Goal: Book appointment/travel/reservation

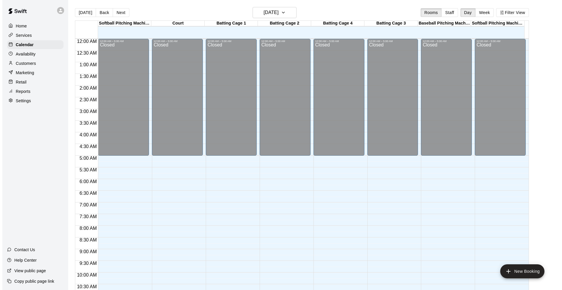
scroll to position [299, 0]
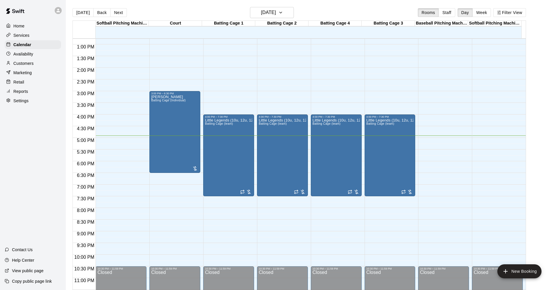
click at [161, 180] on div "12:00 AM – 5:00 AM Closed 3:00 PM – 6:30 PM [PERSON_NAME] Batting Cage (Individ…" at bounding box center [174, 21] width 51 height 562
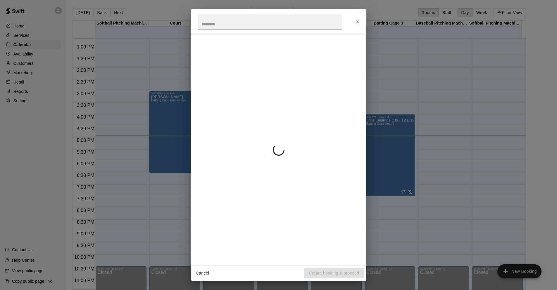
click at [174, 179] on div "Cancel Create booking & proceed" at bounding box center [278, 145] width 557 height 290
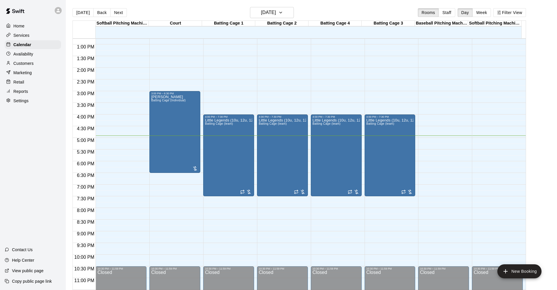
click at [178, 176] on div "12:00 AM – 5:00 AM Closed 3:00 PM – 6:30 PM [PERSON_NAME] Batting Cage (Individ…" at bounding box center [174, 21] width 51 height 562
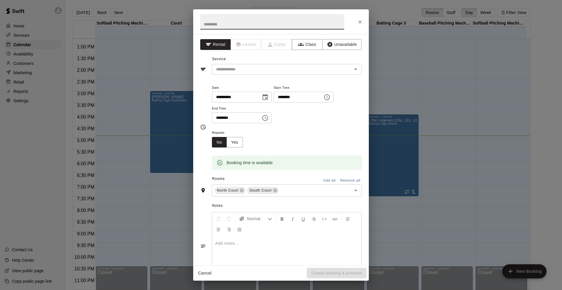
click at [269, 119] on icon "Choose time, selected time is 7:00 PM" at bounding box center [265, 118] width 7 height 7
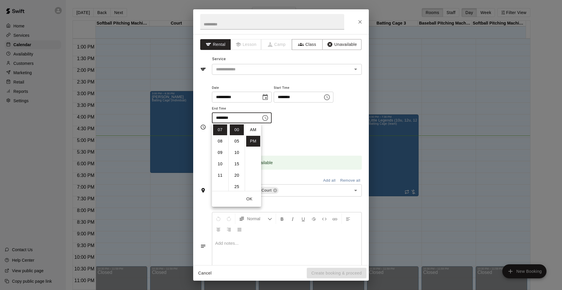
scroll to position [11, 0]
click at [219, 143] on li "08" at bounding box center [220, 141] width 14 height 11
click at [236, 137] on li "30" at bounding box center [237, 140] width 14 height 11
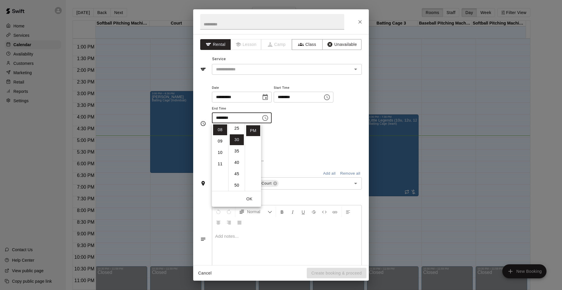
type input "********"
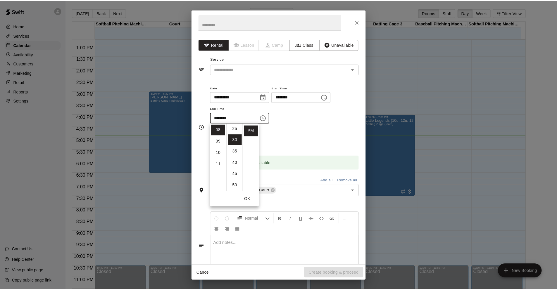
scroll to position [68, 0]
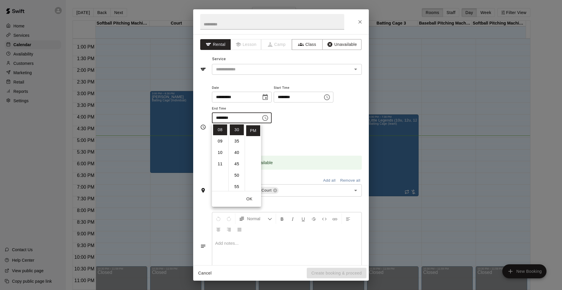
click at [281, 137] on div "Repeats No Yes" at bounding box center [287, 138] width 150 height 18
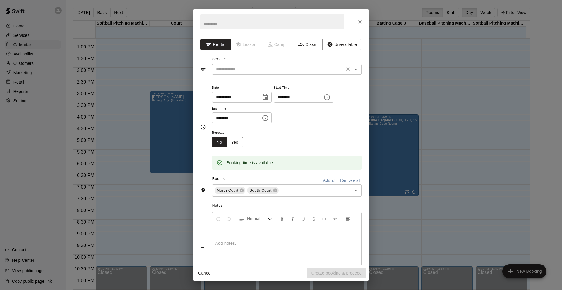
click at [352, 69] on icon "Open" at bounding box center [355, 69] width 7 height 7
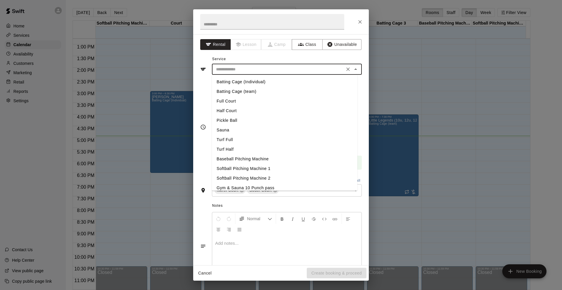
click at [228, 103] on li "Full Court" at bounding box center [284, 102] width 145 height 10
type input "**********"
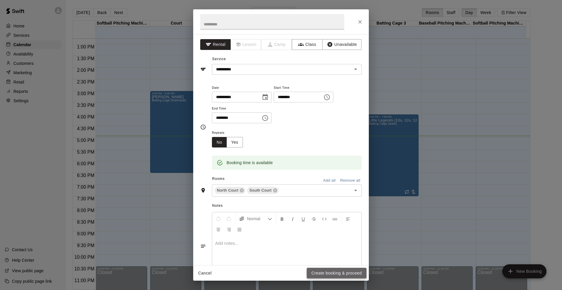
click at [341, 270] on button "Create booking & proceed" at bounding box center [337, 273] width 60 height 11
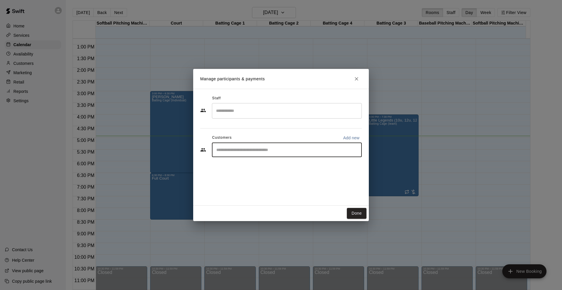
click at [287, 149] on input "Start typing to search customers..." at bounding box center [286, 150] width 145 height 6
type input "*****"
click at [276, 164] on p "Corporate Membership 2" at bounding box center [287, 163] width 38 height 5
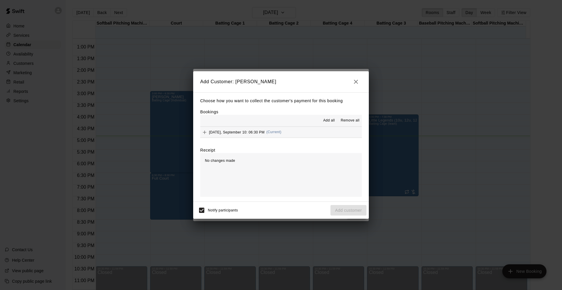
click at [329, 122] on span "Add all" at bounding box center [329, 121] width 12 height 6
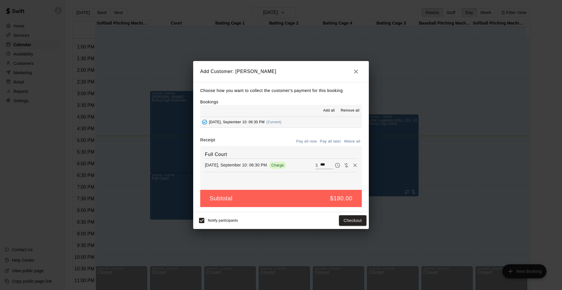
click at [324, 140] on button "Pay all later" at bounding box center [330, 141] width 24 height 9
click at [355, 224] on button "Add customer" at bounding box center [348, 221] width 36 height 11
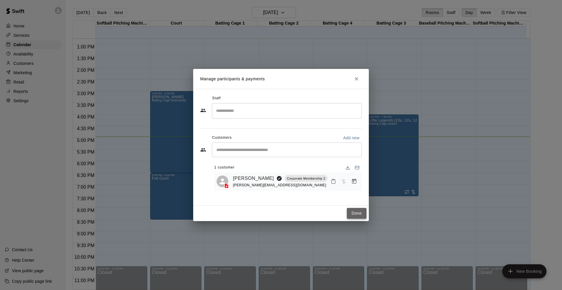
click at [363, 217] on button "Done" at bounding box center [357, 213] width 20 height 11
